Goal: Task Accomplishment & Management: Manage account settings

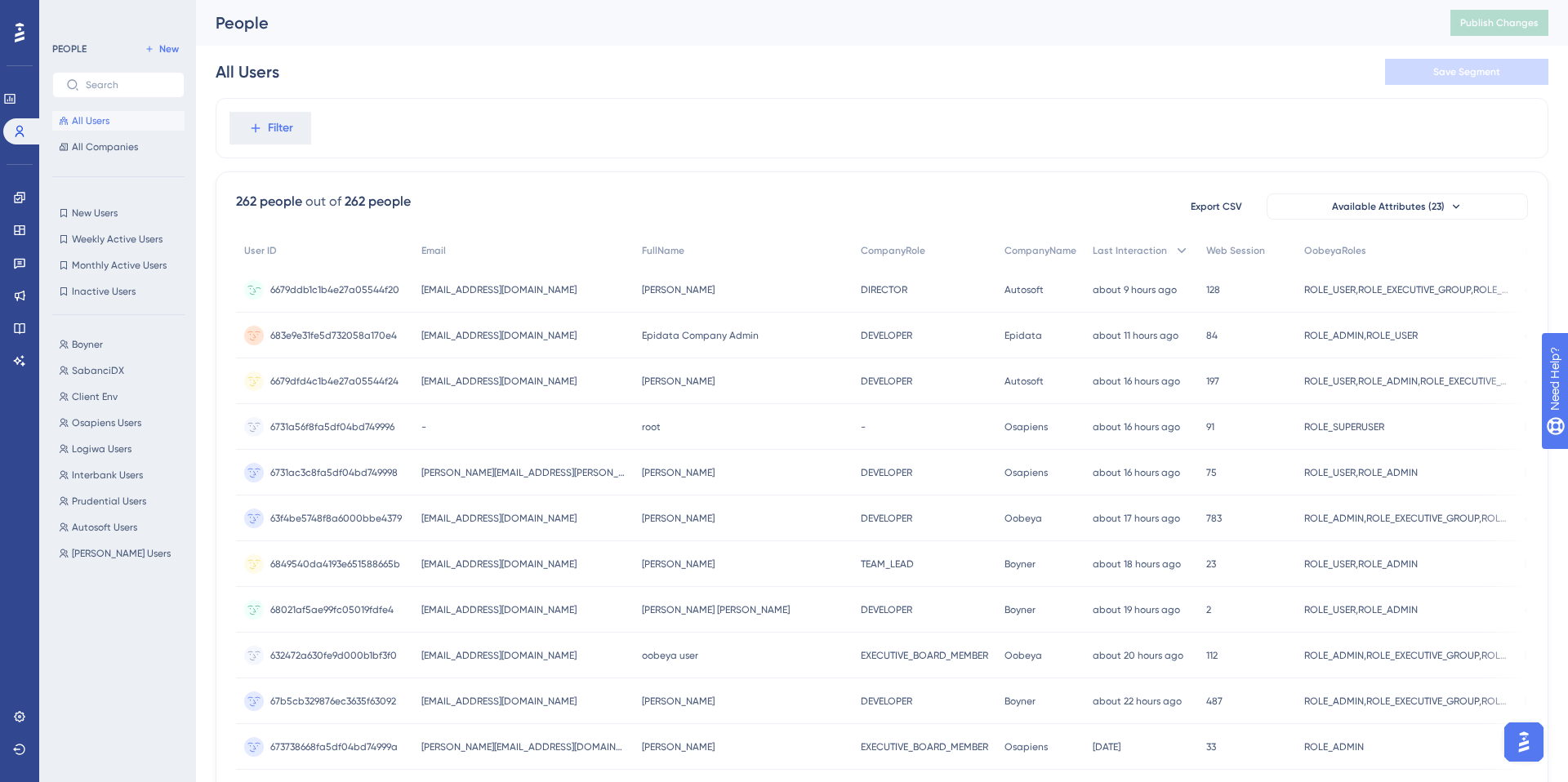
click at [510, 291] on span "[EMAIL_ADDRESS][DOMAIN_NAME]" at bounding box center [499, 289] width 155 height 13
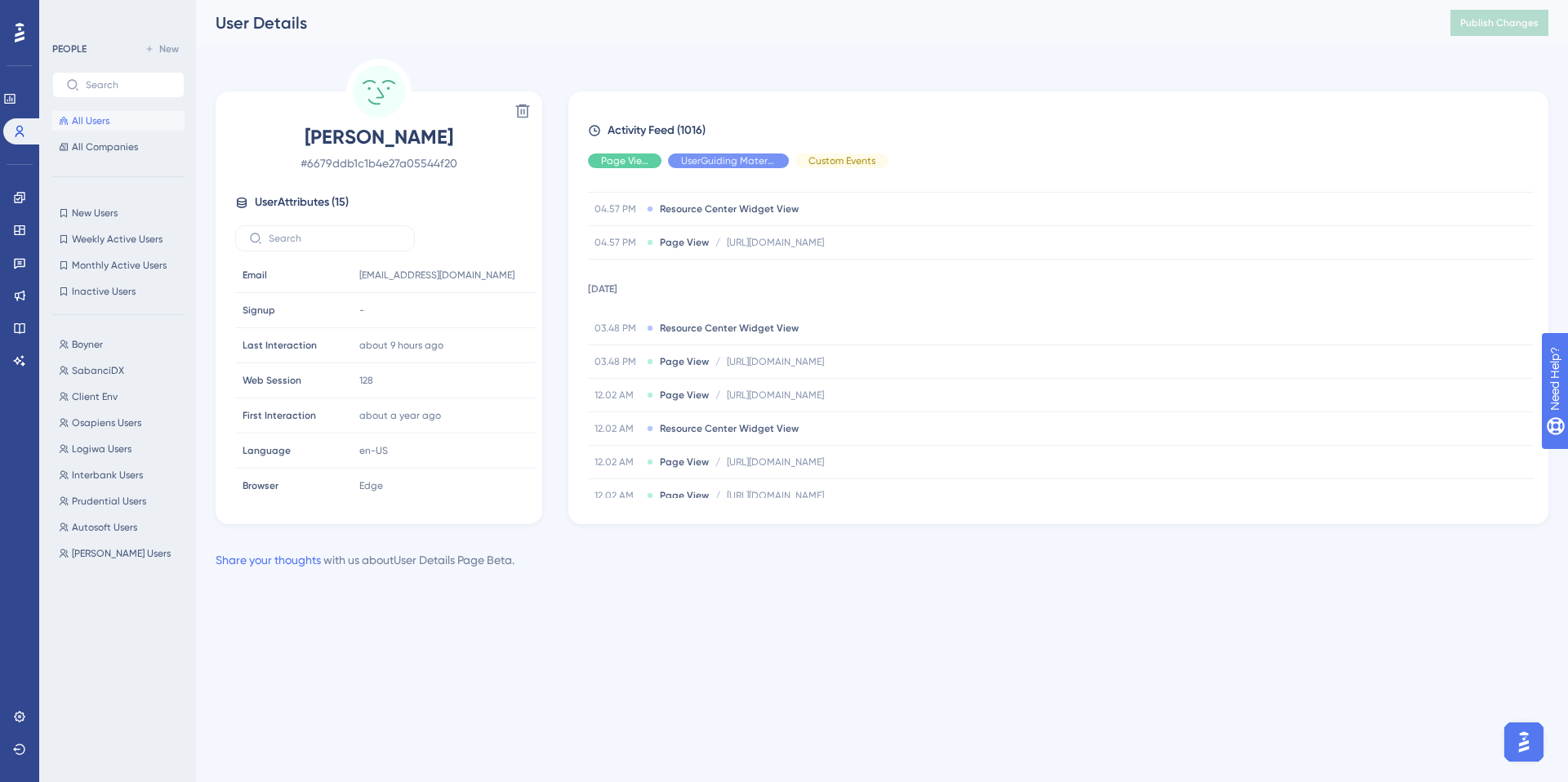
scroll to position [7360, 0]
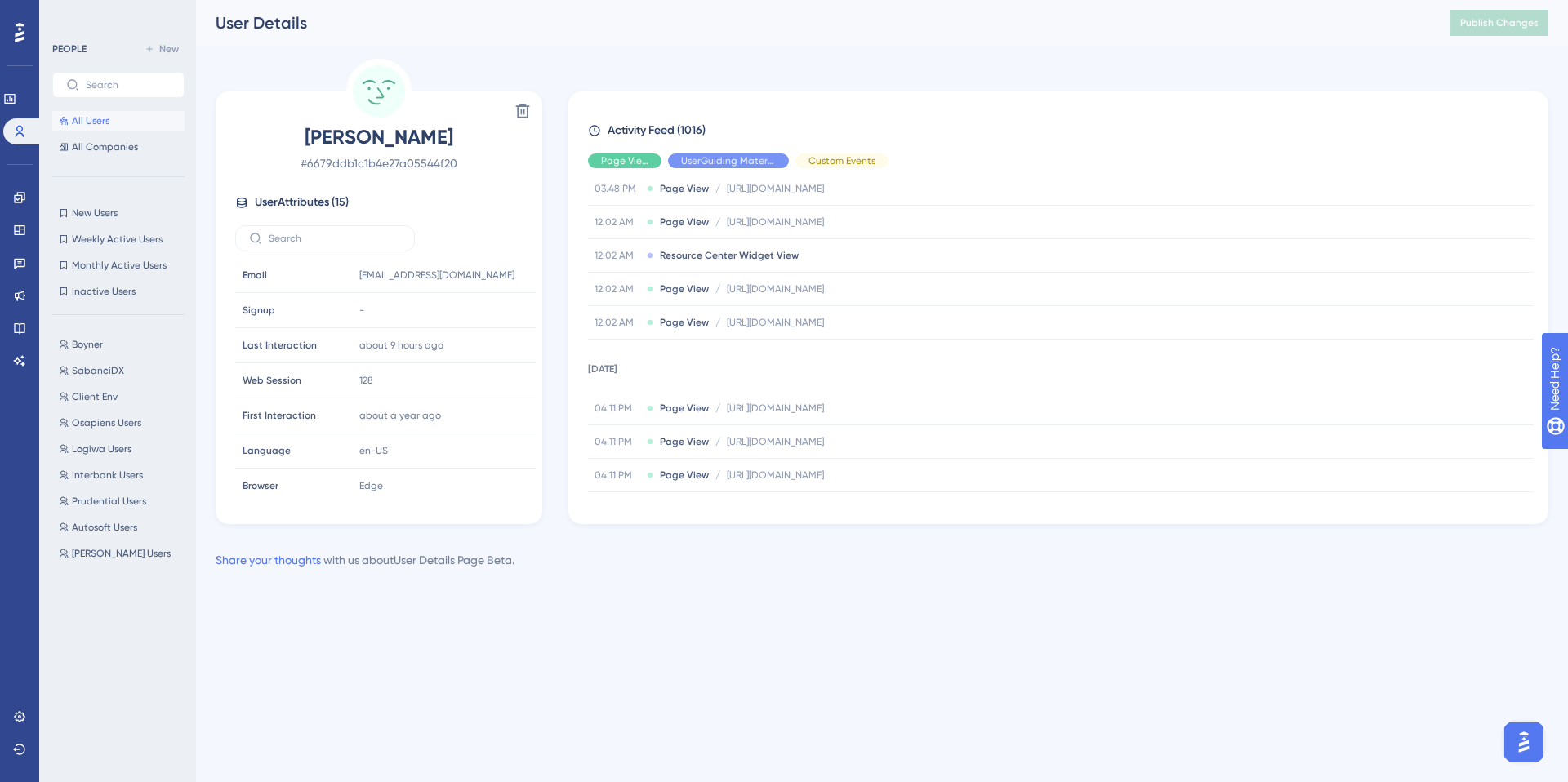
click at [102, 125] on span "All Users" at bounding box center [91, 121] width 38 height 13
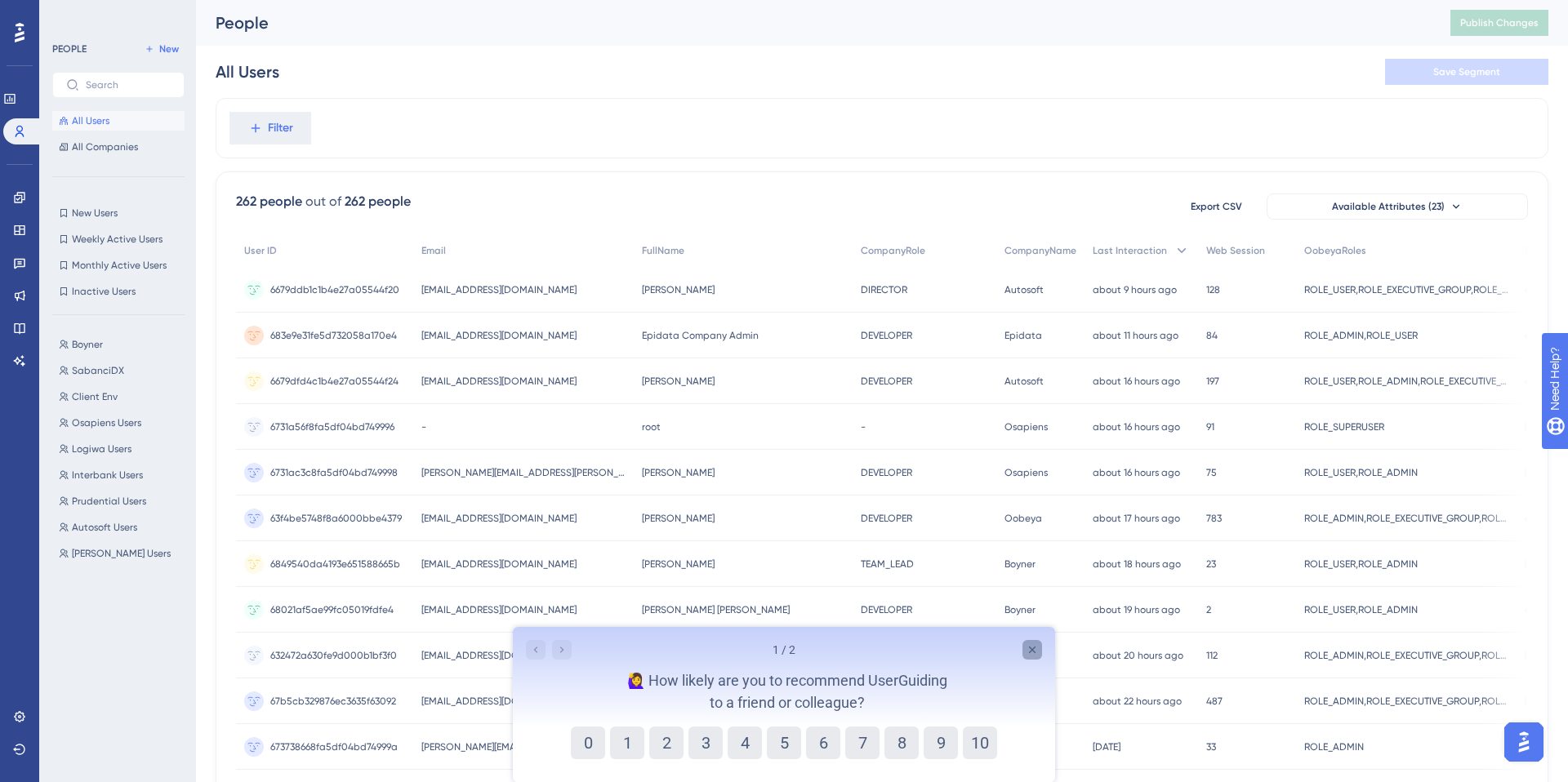
click at [1026, 648] on icon "Close survey" at bounding box center [1032, 650] width 13 height 13
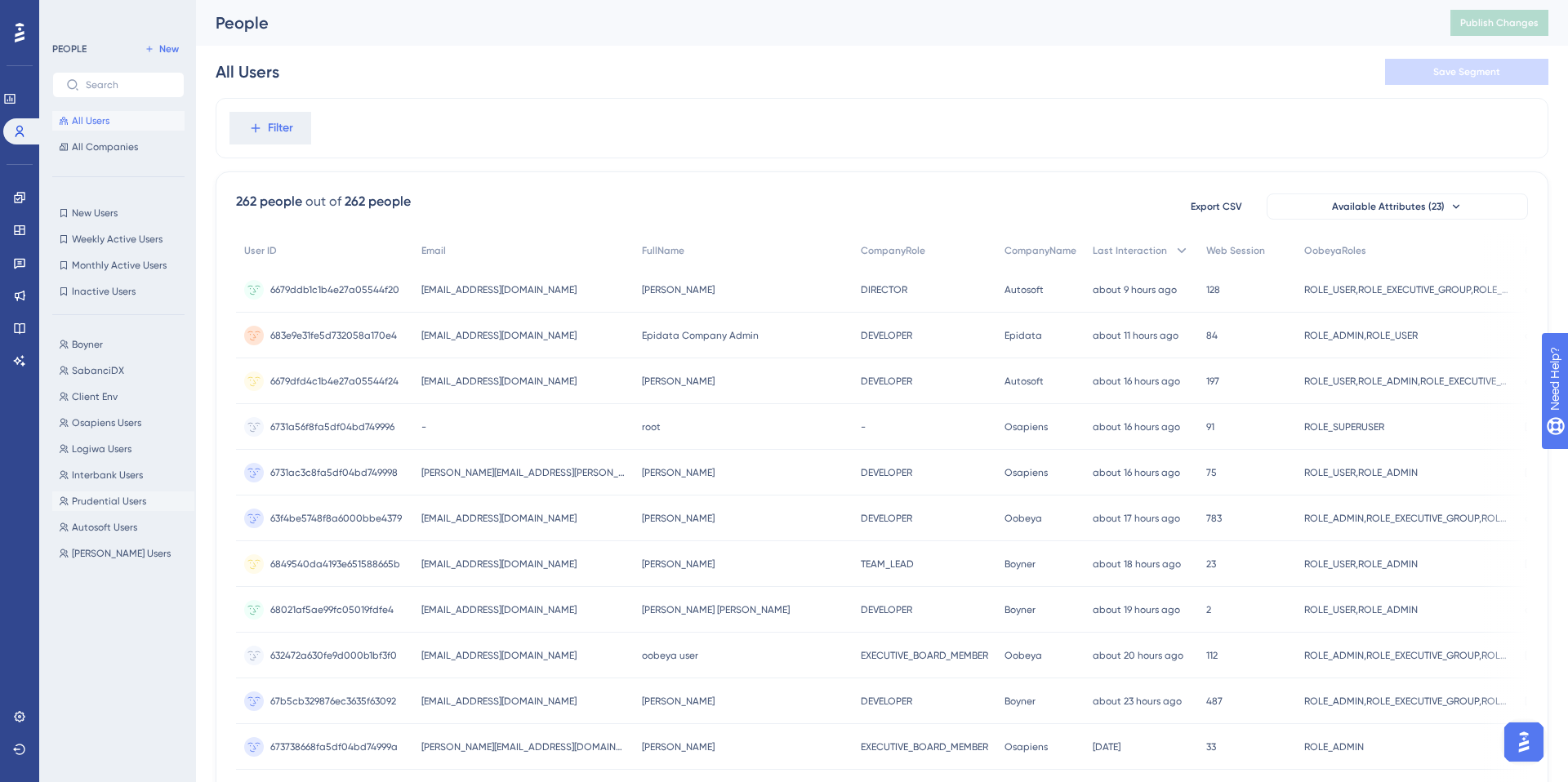
click at [117, 504] on span "Prudential Users" at bounding box center [109, 501] width 75 height 13
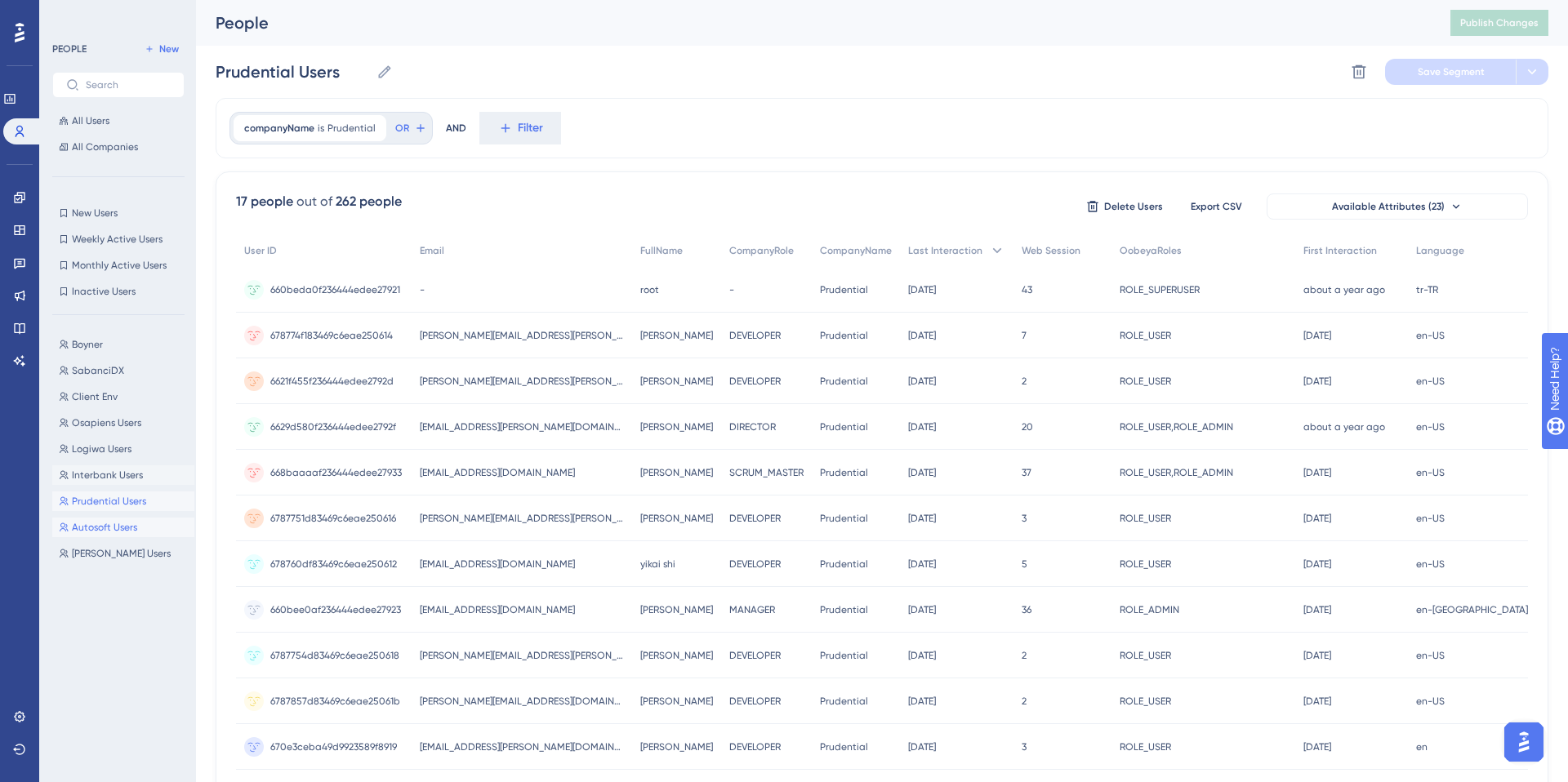
drag, startPoint x: 89, startPoint y: 527, endPoint x: 103, endPoint y: 472, distance: 56.8
click at [103, 472] on div "Boyner Boyner SabanciDX SabanciDX Client Env Client Env Osapiens Users Osapiens…" at bounding box center [123, 541] width 142 height 424
drag, startPoint x: 64, startPoint y: 528, endPoint x: 89, endPoint y: 474, distance: 59.5
click at [89, 474] on div "Boyner Boyner SabanciDX SabanciDX Client Env Client Env Osapiens Users Osapiens…" at bounding box center [123, 541] width 142 height 424
click at [130, 437] on div "Boyner Boyner SabanciDX SabanciDX Client Env Client Env Osapiens Users Osapiens…" at bounding box center [123, 541] width 142 height 424
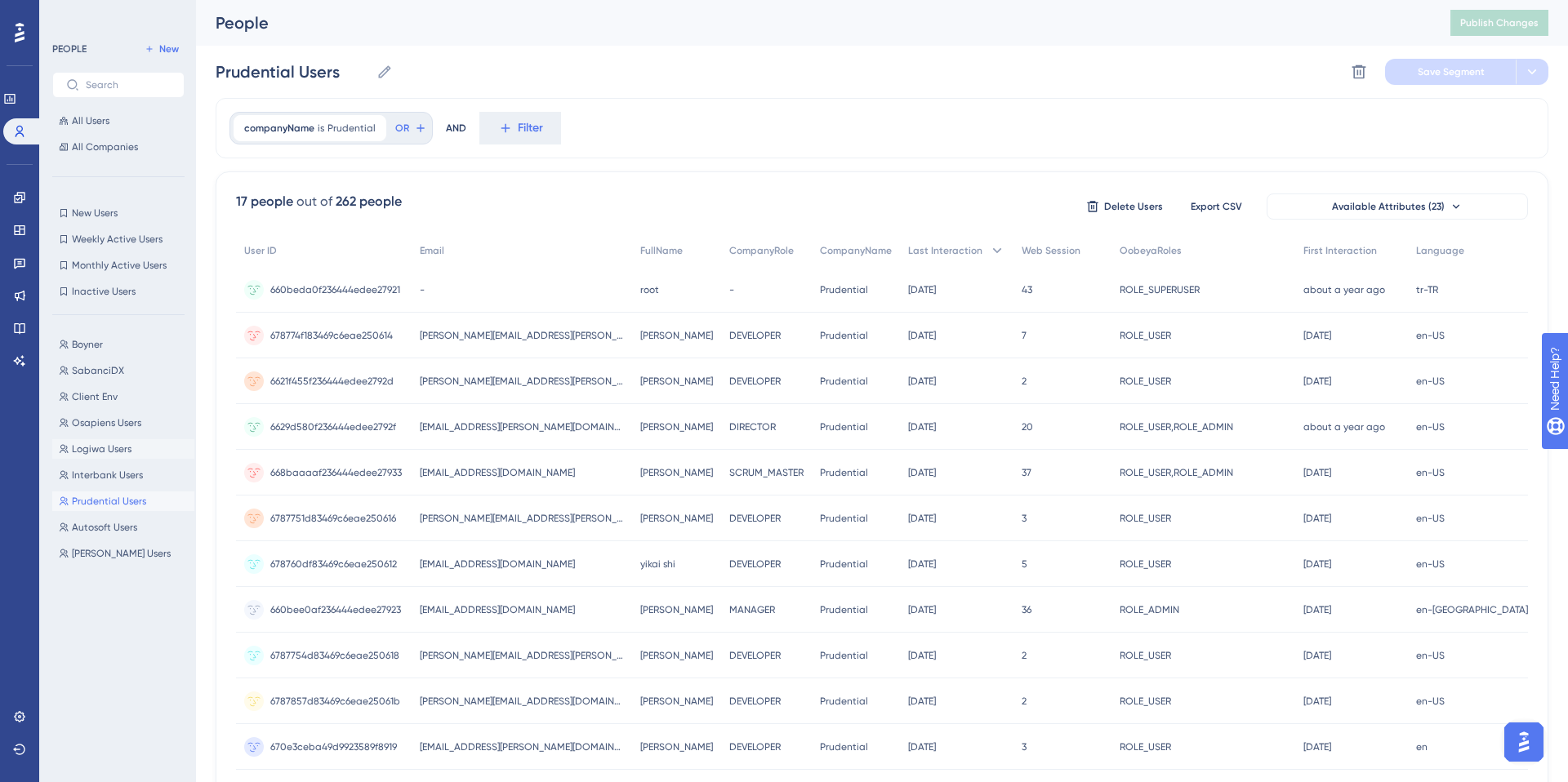
click at [126, 441] on button "Logiwa Users Logiwa Users" at bounding box center [123, 449] width 142 height 20
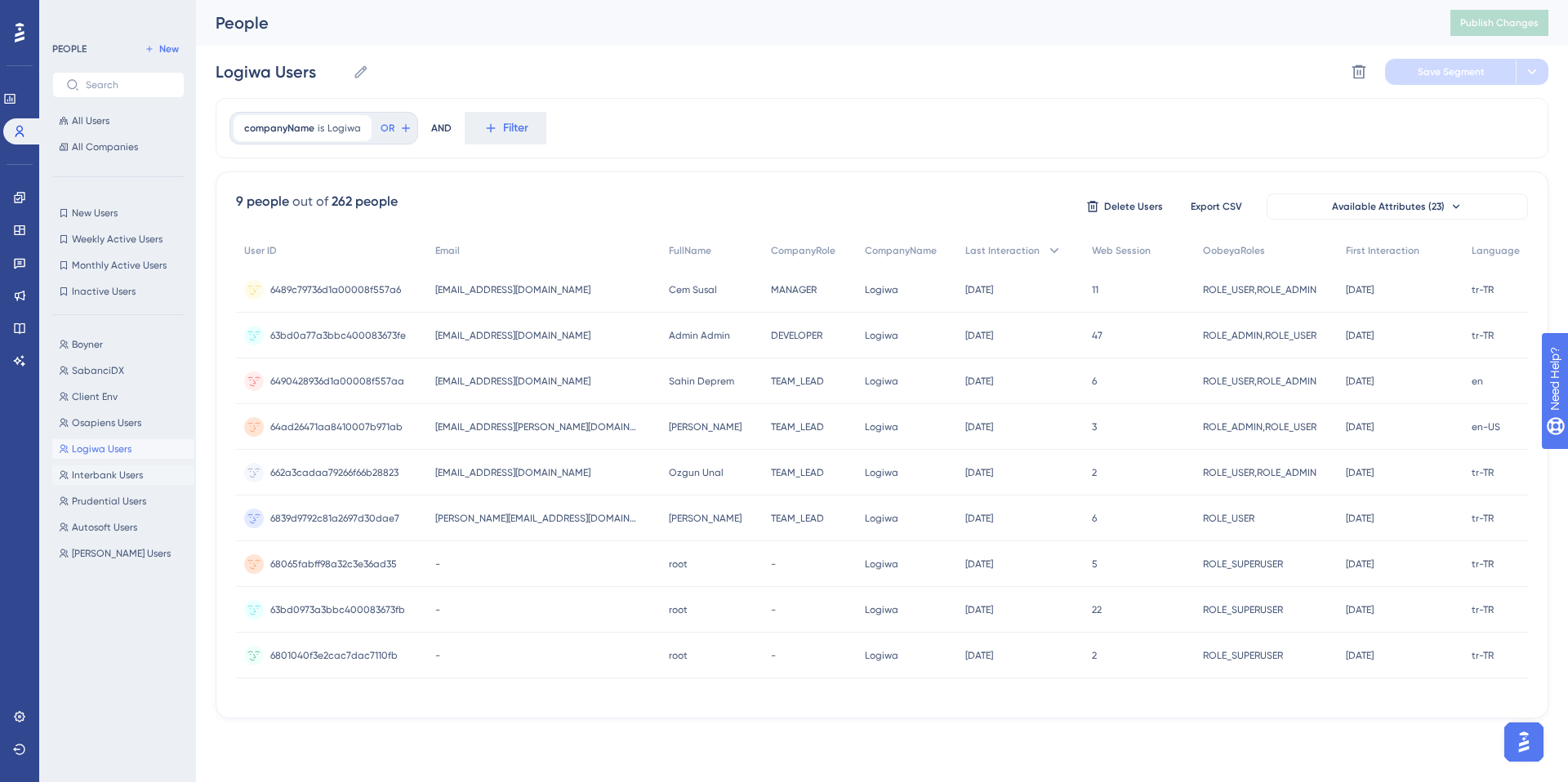
click at [128, 474] on span "Interbank Users" at bounding box center [107, 475] width 71 height 13
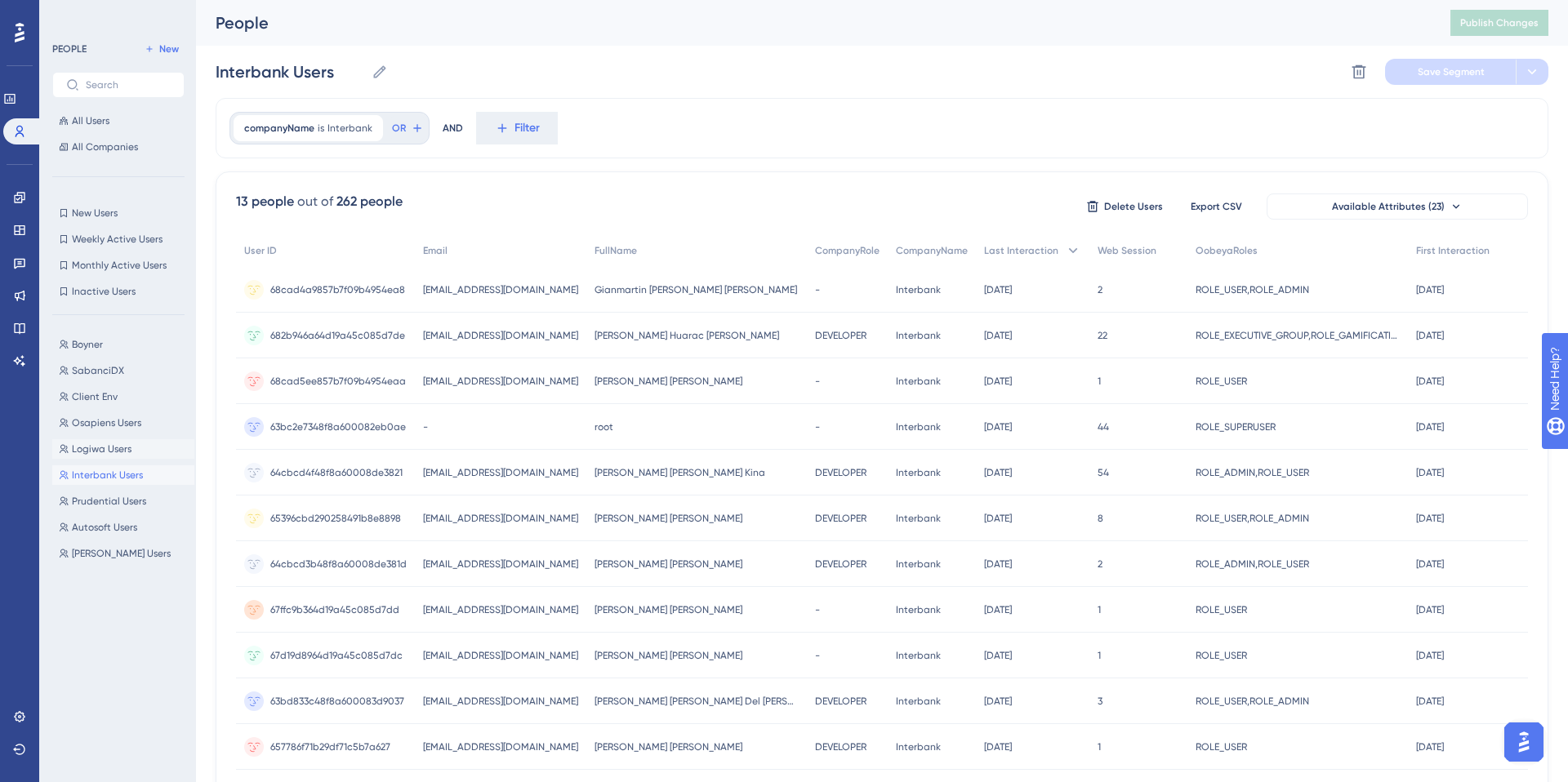
click at [102, 448] on span "Logiwa Users" at bounding box center [102, 448] width 60 height 13
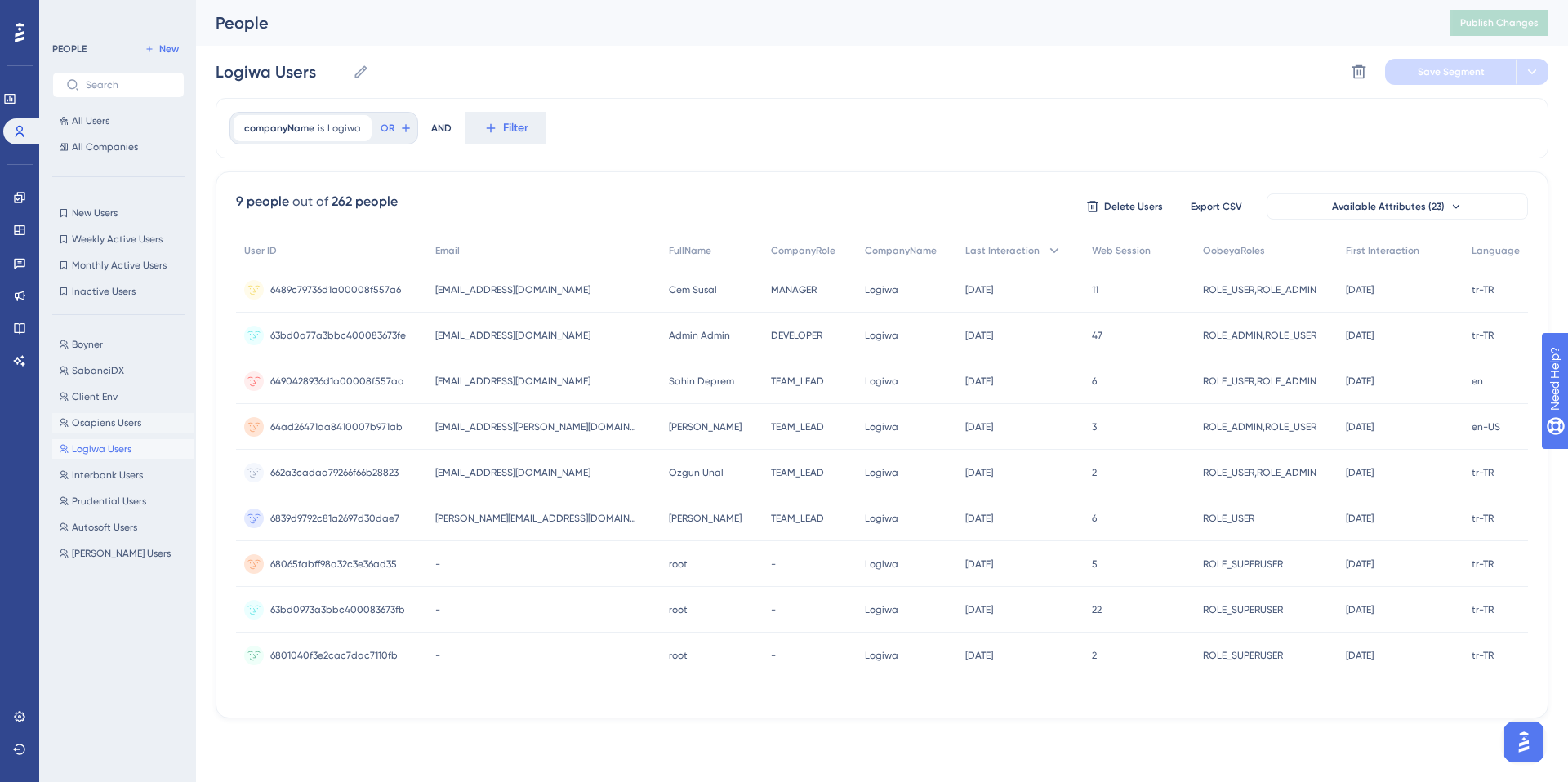
click at [103, 423] on span "Osapiens Users" at bounding box center [107, 422] width 70 height 13
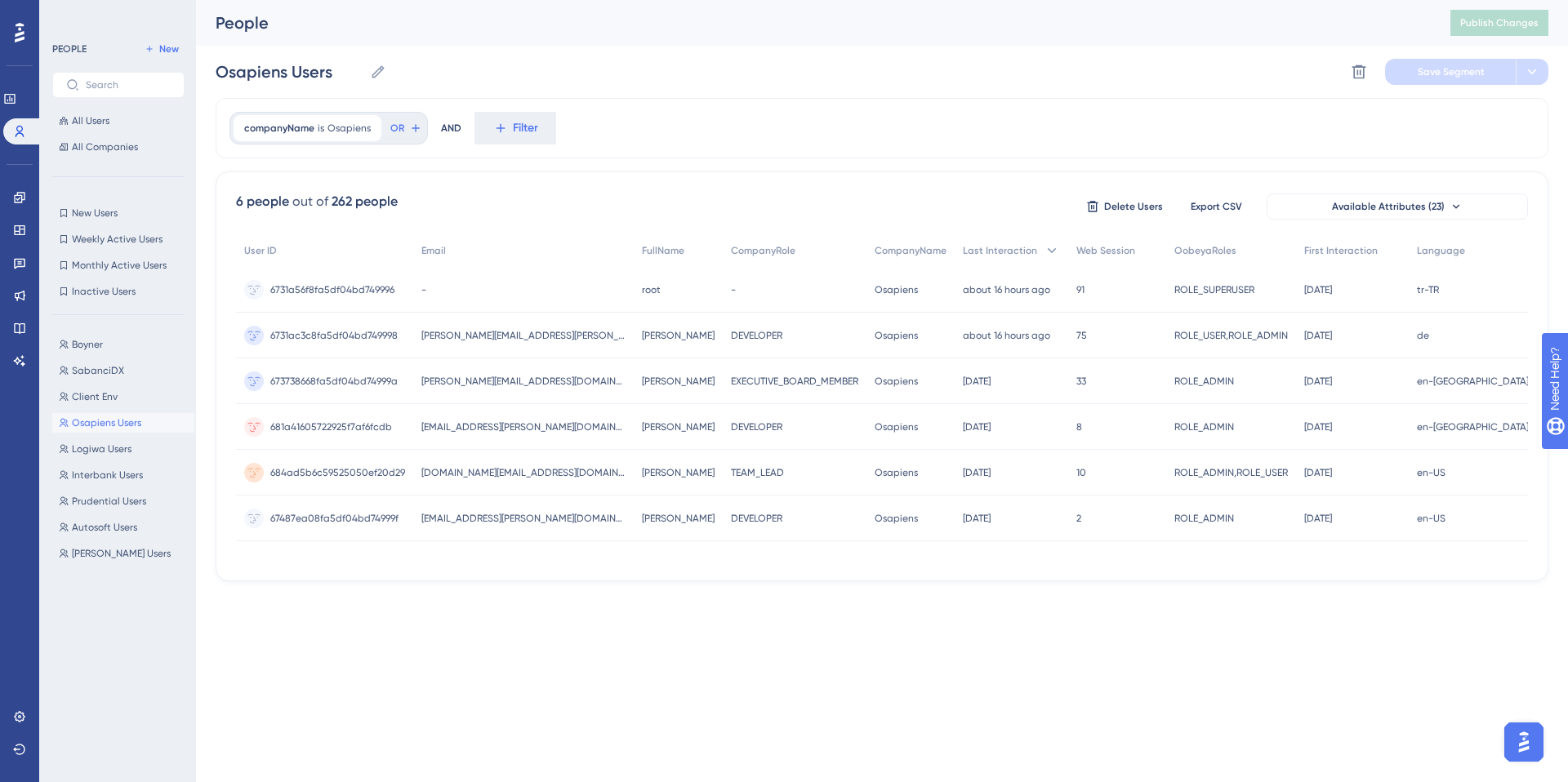
click at [98, 459] on div "Boyner Boyner SabanciDX SabanciDX Client Env Client Env Osapiens Users Osapiens…" at bounding box center [123, 541] width 142 height 424
click at [98, 451] on span "Logiwa Users" at bounding box center [102, 448] width 60 height 13
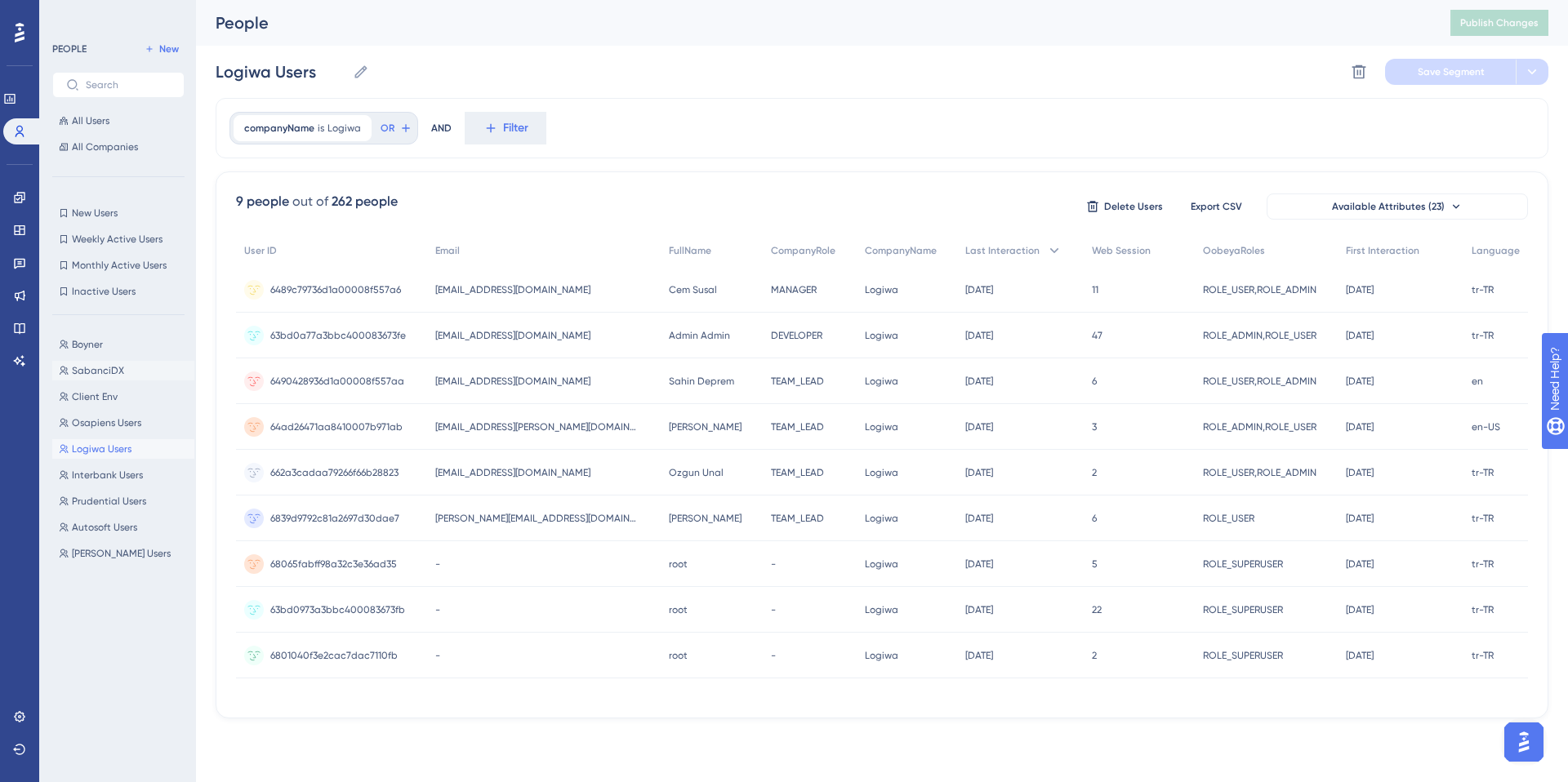
click at [107, 368] on span "SabanciDX" at bounding box center [98, 371] width 52 height 13
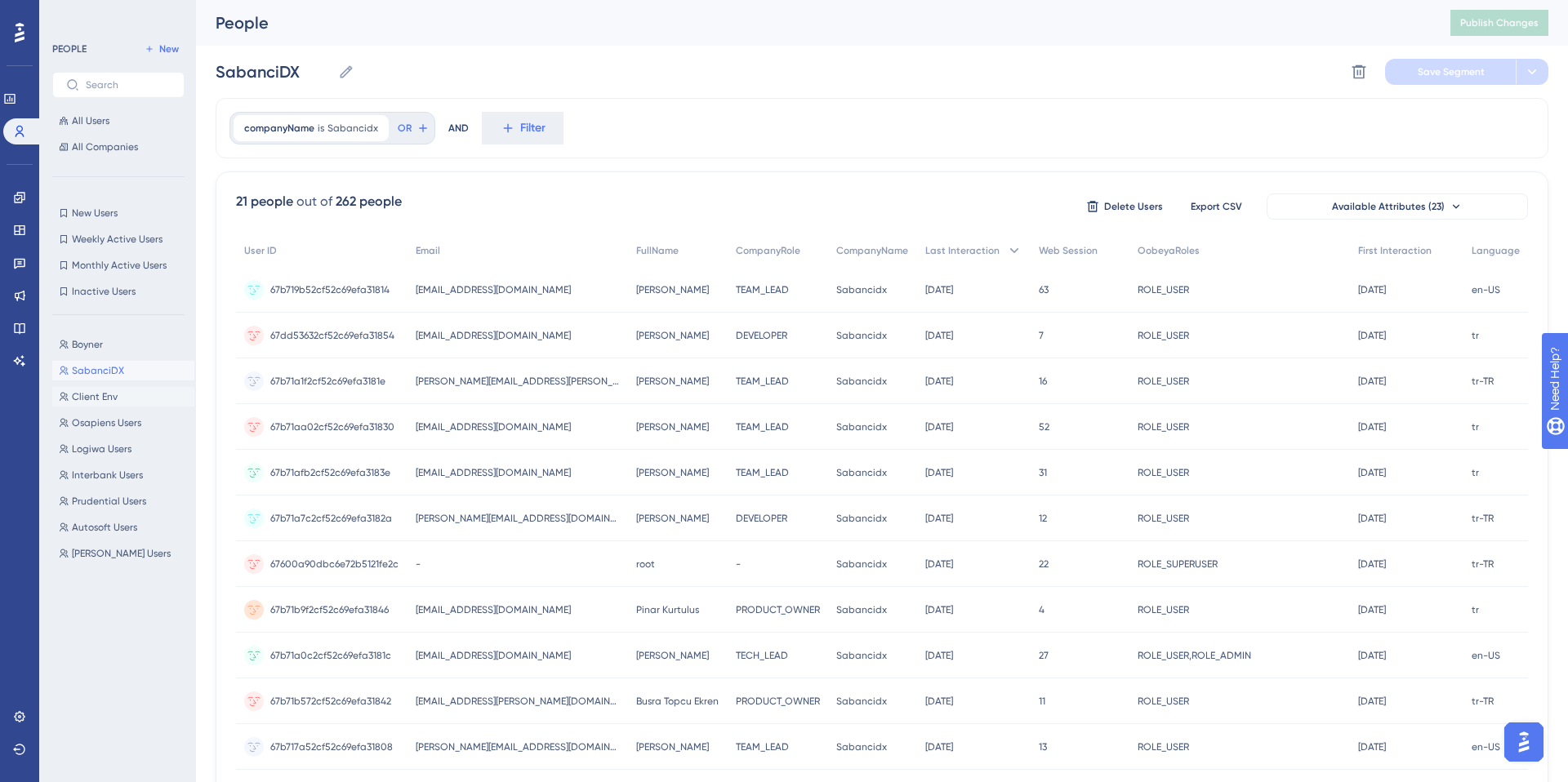
click at [111, 394] on span "Client Env" at bounding box center [95, 396] width 46 height 13
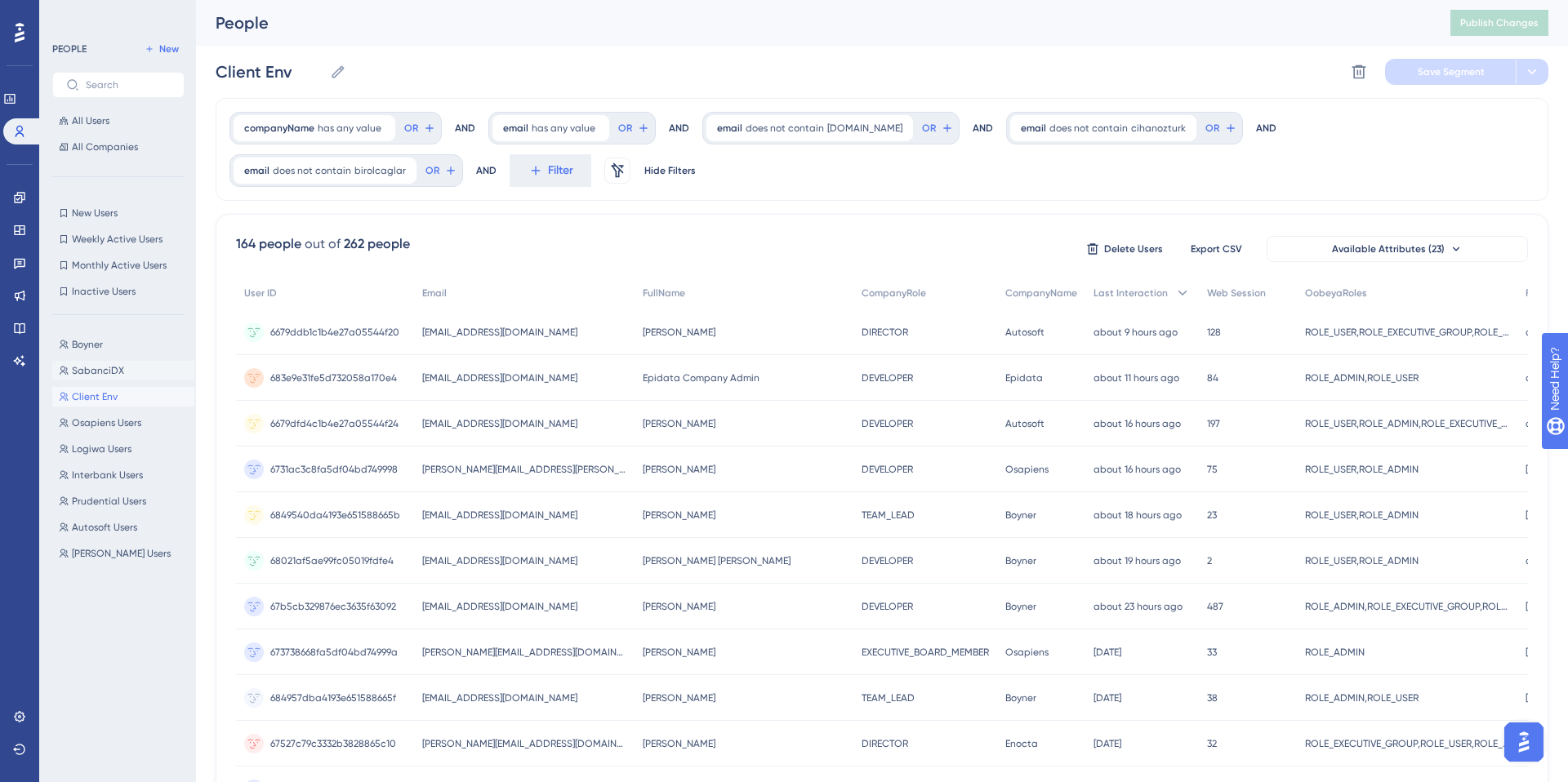
click at [107, 369] on span "SabanciDX" at bounding box center [98, 371] width 52 height 13
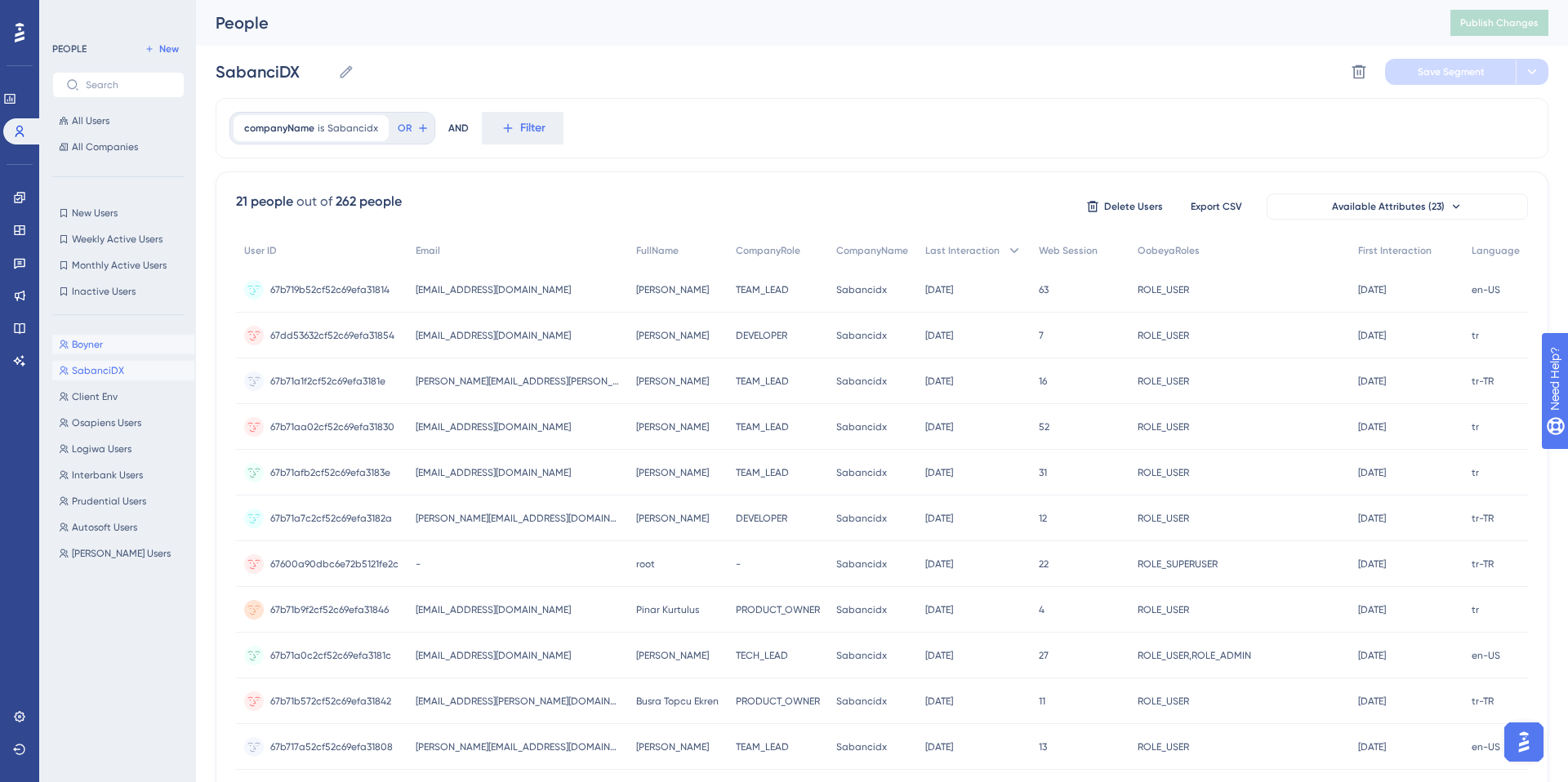
click at [98, 346] on span "Boyner" at bounding box center [87, 344] width 31 height 13
type input "Boyner"
